Goal: Information Seeking & Learning: Check status

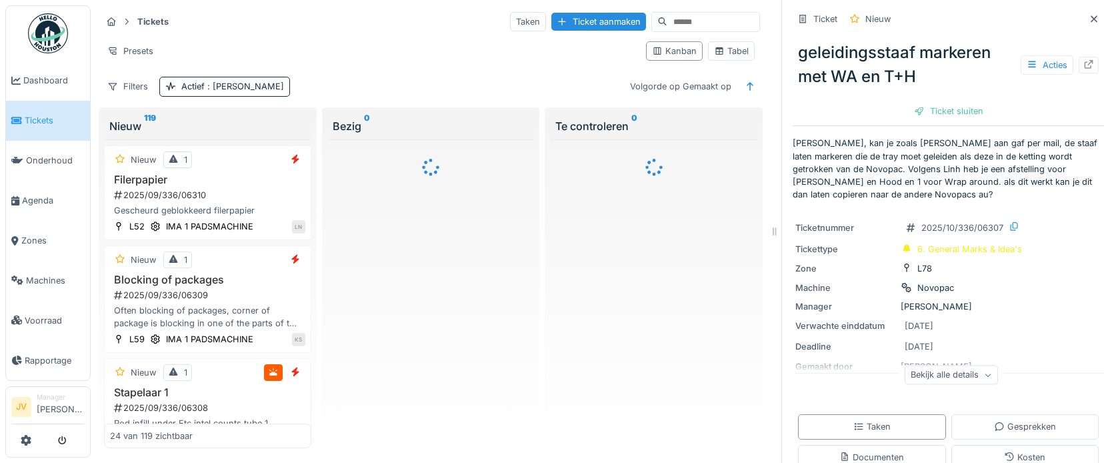
click at [57, 122] on span "Tickets" at bounding box center [55, 120] width 60 height 13
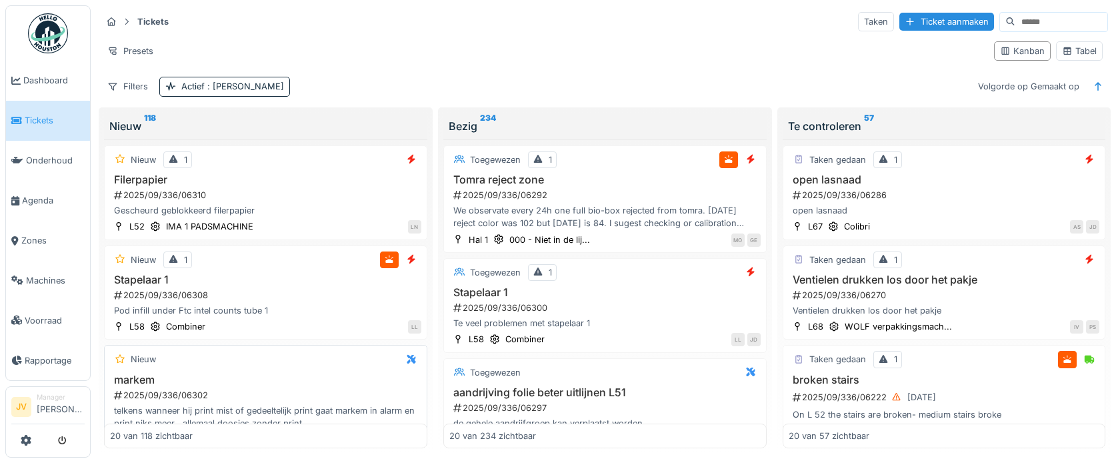
scroll to position [67, 0]
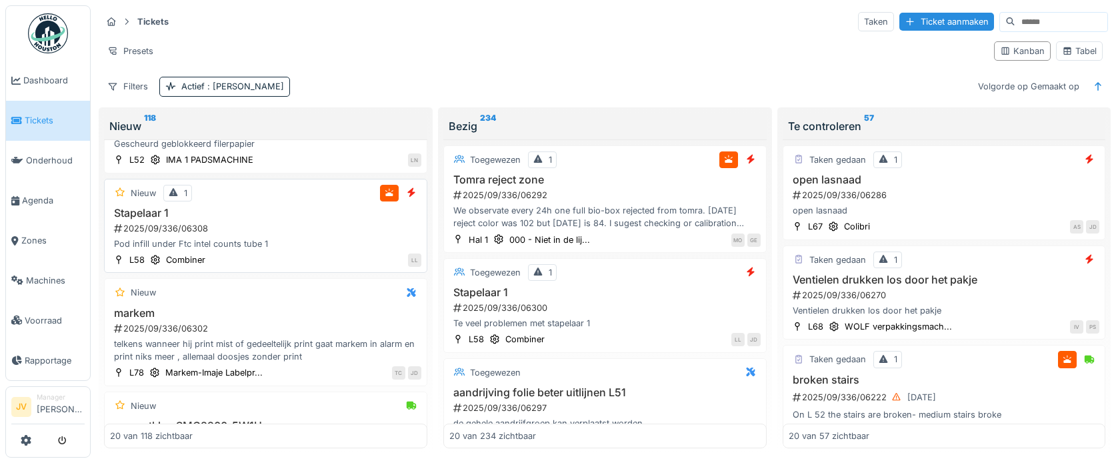
click at [262, 242] on div "Pod infill under Ftc intel counts tube 1" at bounding box center [265, 243] width 311 height 13
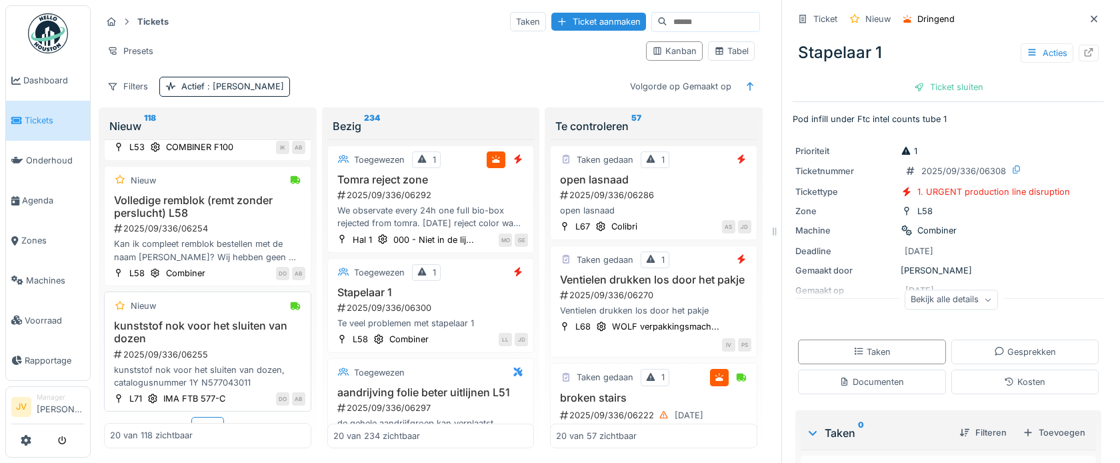
scroll to position [2018, 0]
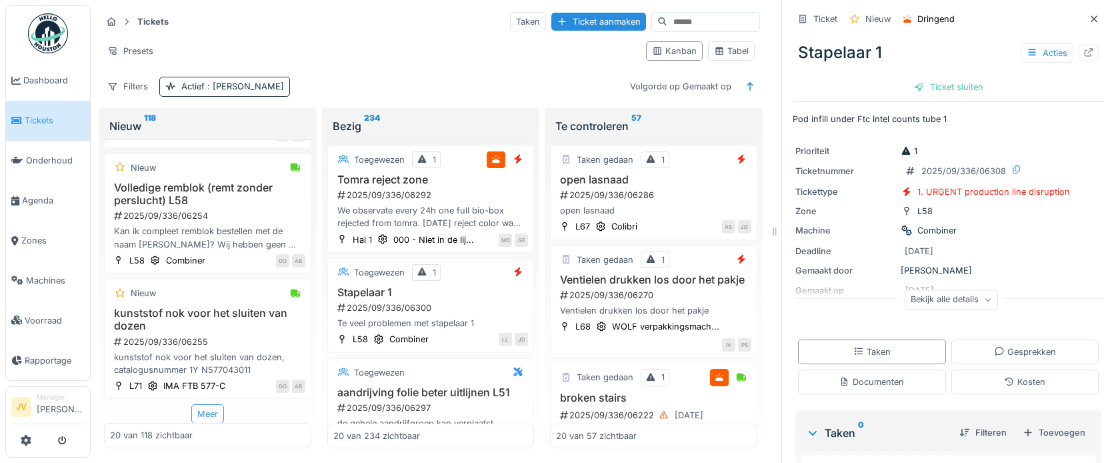
click at [208, 414] on div "Meer" at bounding box center [207, 413] width 33 height 19
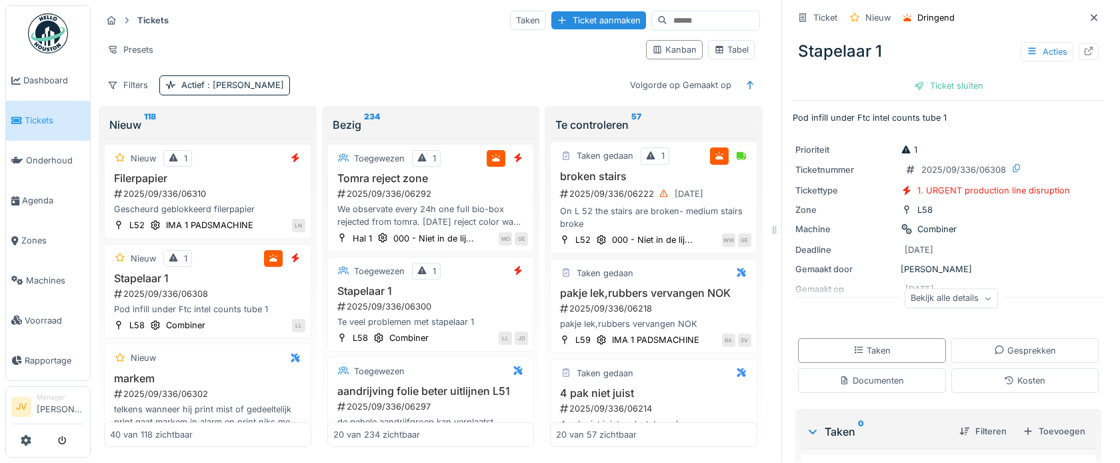
scroll to position [0, 0]
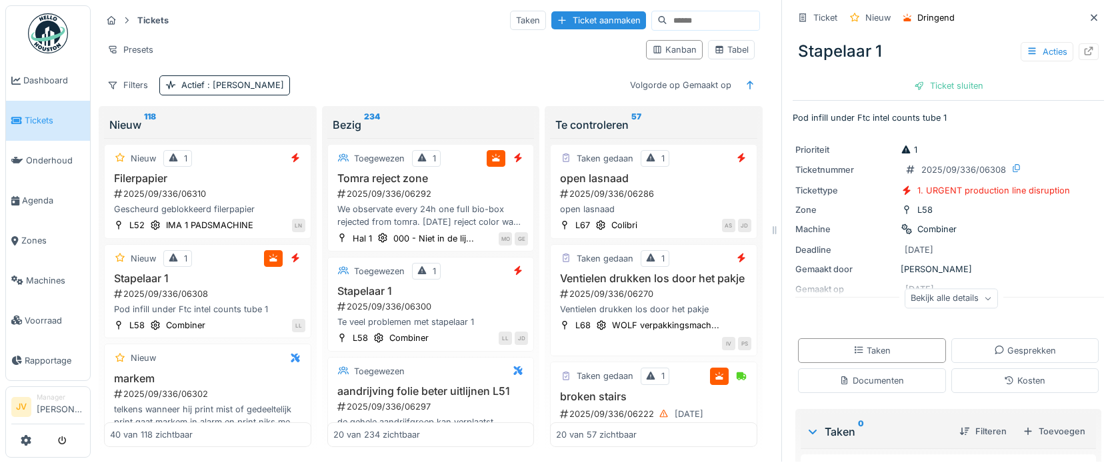
click at [905, 289] on div "Bekijk alle details" at bounding box center [951, 298] width 93 height 19
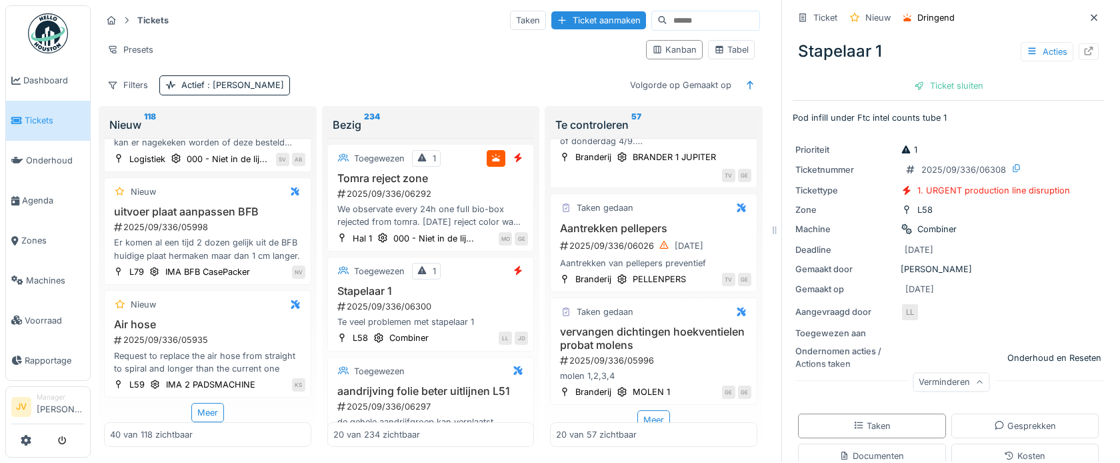
scroll to position [4453, 0]
click at [193, 404] on div "Meer" at bounding box center [207, 412] width 33 height 19
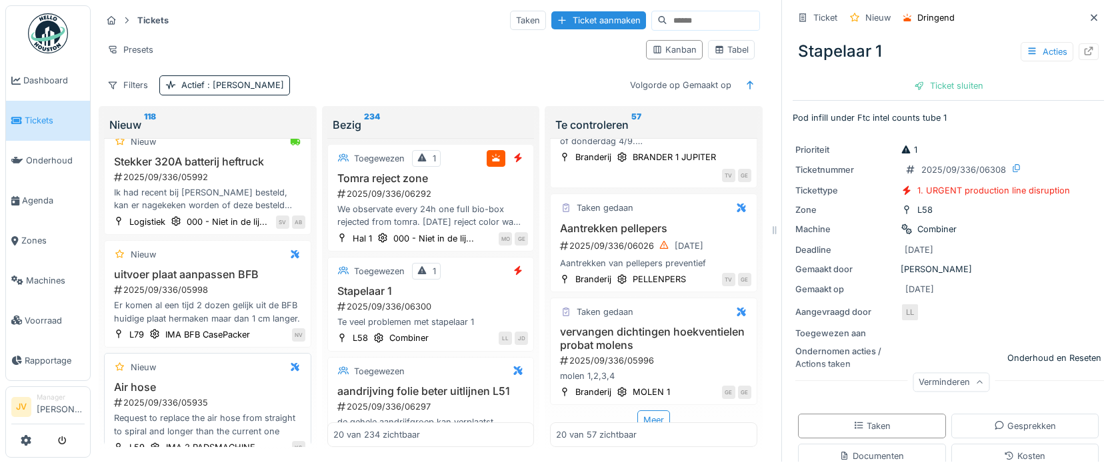
scroll to position [4553, 0]
